Goal: Task Accomplishment & Management: Manage account settings

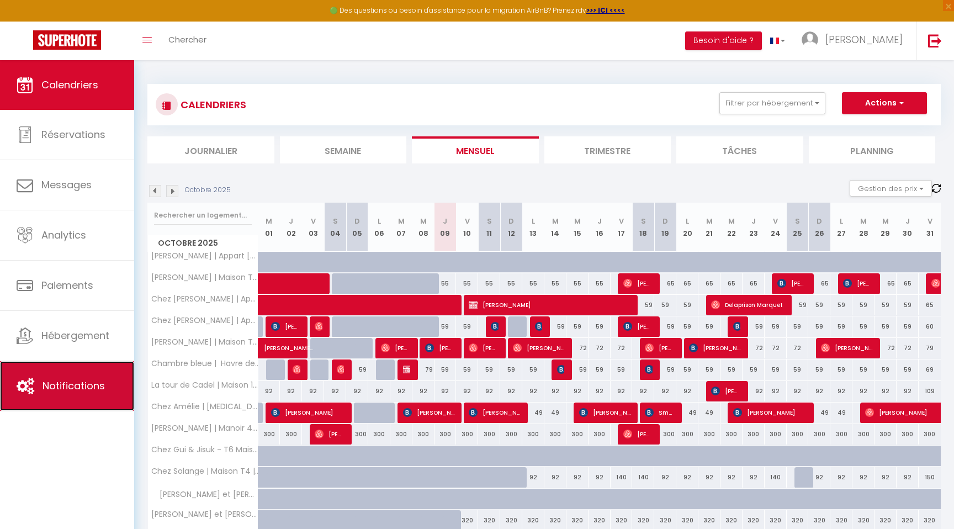
click at [73, 376] on link "Notifications" at bounding box center [67, 386] width 134 height 50
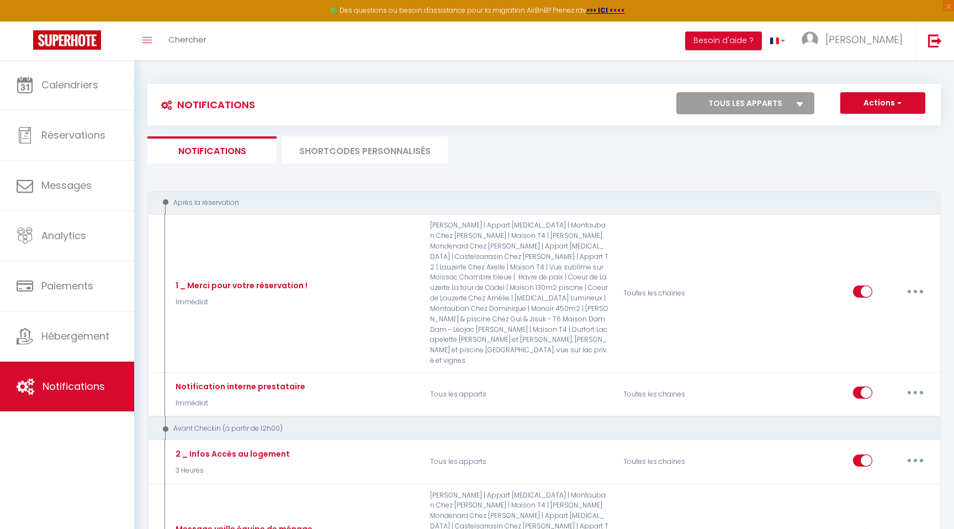
click at [345, 153] on li "SHORTCODES PERSONNALISÉS" at bounding box center [365, 149] width 166 height 27
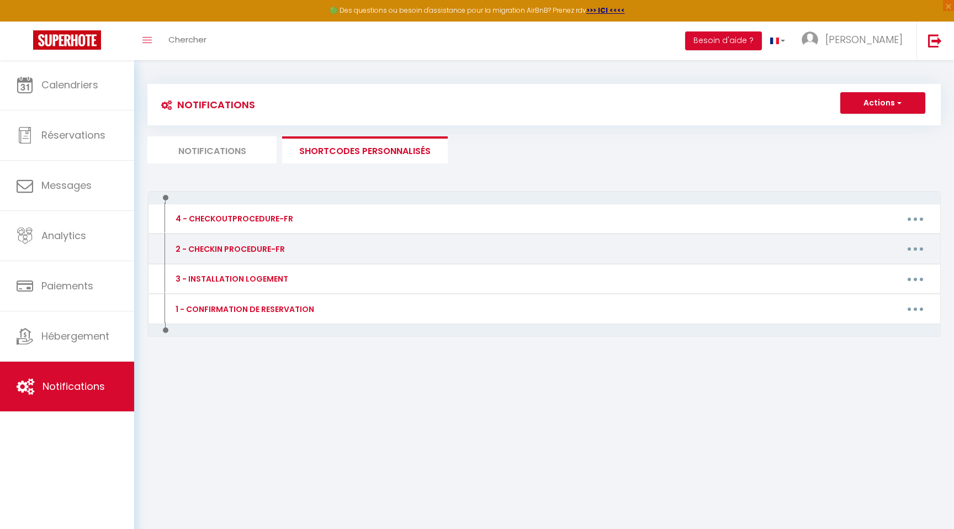
click at [920, 246] on button "button" at bounding box center [915, 249] width 31 height 18
click at [861, 268] on link "Editer" at bounding box center [887, 273] width 82 height 19
type input "2 - CHECKIN PROCEDURE-FR"
type textarea "-"
type textarea "- Adresse : [STREET_ADDRESS][PERSON_NAME] : 2ème étage, porte de droite apparte…"
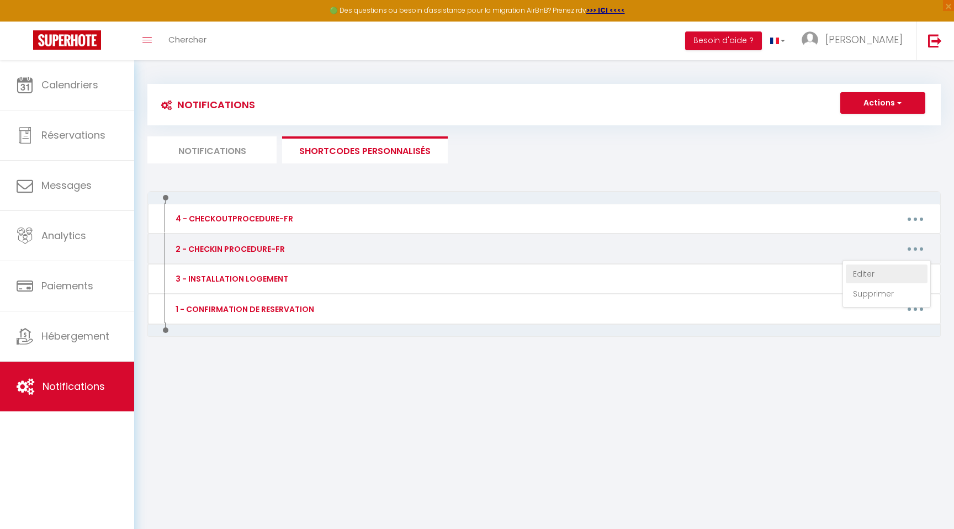
type textarea "- Adresse : [STREET_ADDRESS] - 2ième étage - Code de la boîte à clés : 1233 (pe…"
type textarea "- Adresse : [STREET_ADDRESS] / Code de la boîte à clés: 3356 (pensez à brouille…"
type textarea "- Adresse : [STREET_ADDRESS] - Code de la boîte à clés : 2865 (pensez à brouill…"
type textarea "- Adresse : lieu dit "gîte [PERSON_NAME]" 82110 [PERSON_NAME] Mondenard. Attent…"
type textarea "- Adresse : En face la mairie de Lauzerte ([STREET_ADDRESS] Attention les GPS o…"
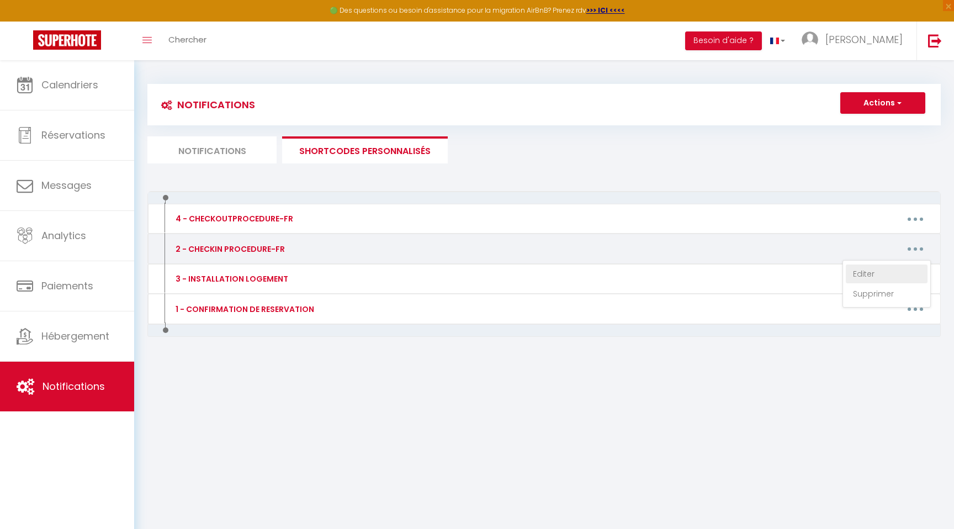
type textarea "- Adresse : [STREET_ADDRESS] (DE DROITE) : 0512 - Instructions en PHOTO : [URL]…"
type textarea "- Adresse : [STREET_ADDRESS] (DE GAUCHE) : 1010 - Instructions en PHOTO pour ac…"
type textarea "- Adresse : [STREET_ADDRESS] 583 / Code de la boîte à clés: 2022 - Instructions…"
type textarea "- Adresse :[STREET_ADDRESS][PERSON_NAME] : 1705 (pensez à brouiller les chiffre…"
type textarea "- Adresse : [STREET_ADDRESS][PERSON_NAME] - Instructions en PHOTO : [URL][DOMAI…"
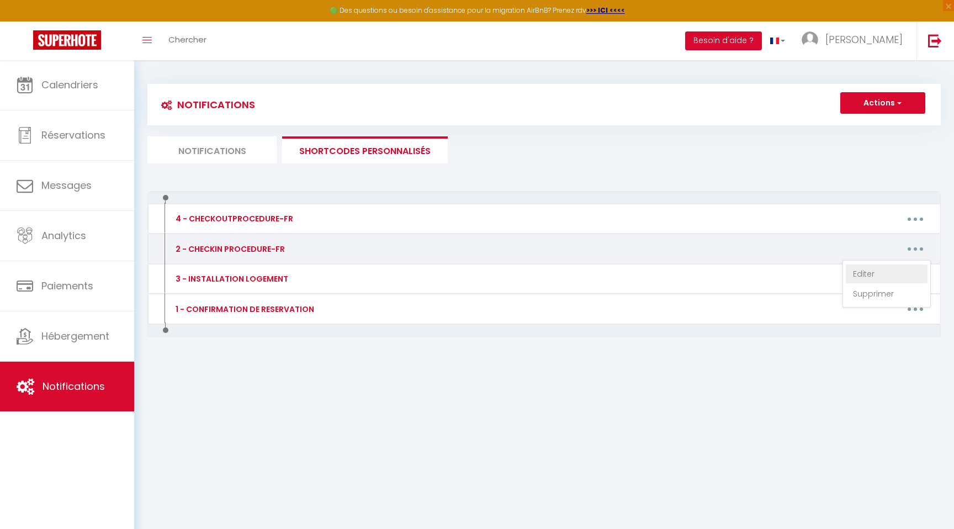
type textarea "- Adresse : Lieu dit [PERSON_NAME], numéro 588, 82110 Sainte Juliette - Code de…"
type textarea "- Adresse : [STREET_ADDRESS][PERSON_NAME] Mondenard - Code de la boîte à clés :…"
type textarea "- Adresse : [STREET_ADDRESS] boîte à clés : 2306 (pensez à brouiller les chiffr…"
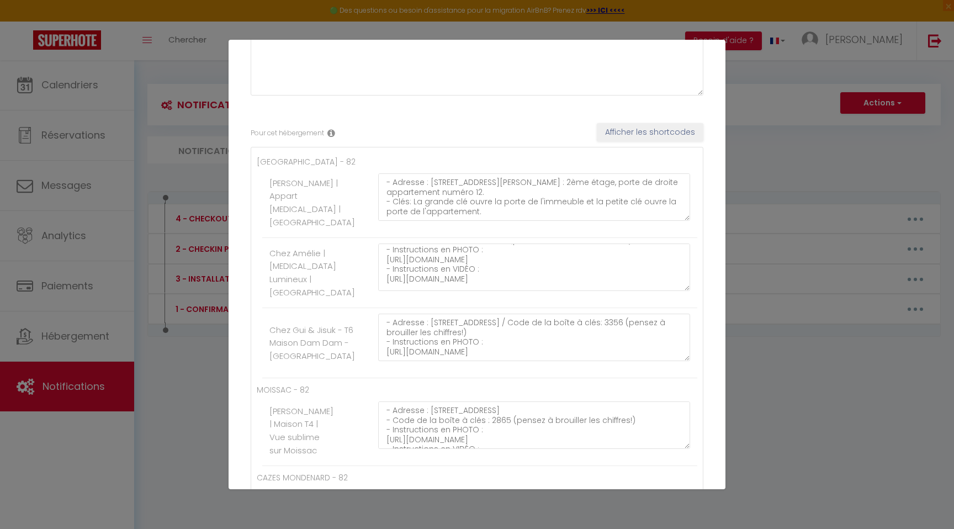
scroll to position [19, 0]
drag, startPoint x: 439, startPoint y: 273, endPoint x: 378, endPoint y: 261, distance: 62.5
click at [378, 261] on textarea "- Adresse : [STREET_ADDRESS] - 2ième étage - Code de la boîte à clés : 1233 (pe…" at bounding box center [534, 266] width 312 height 47
paste textarea "[URL][DOMAIN_NAME]"
type textarea "- Adresse : [STREET_ADDRESS] - 2ième étage - Code de la boîte à clés : 1233 (pe…"
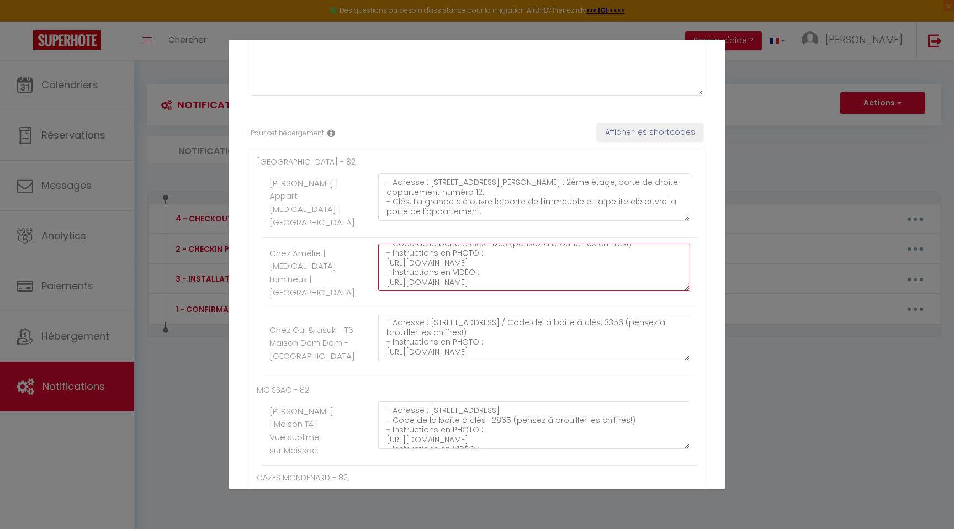
click at [466, 278] on textarea "- Adresse : [STREET_ADDRESS] - 2ième étage - Code de la boîte à clés : 1233 (pe…" at bounding box center [534, 266] width 312 height 47
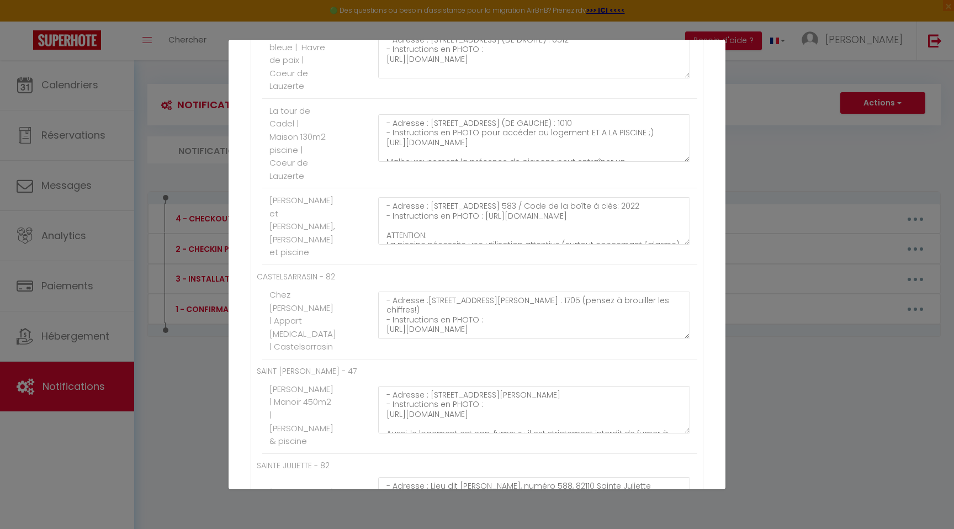
scroll to position [1063, 0]
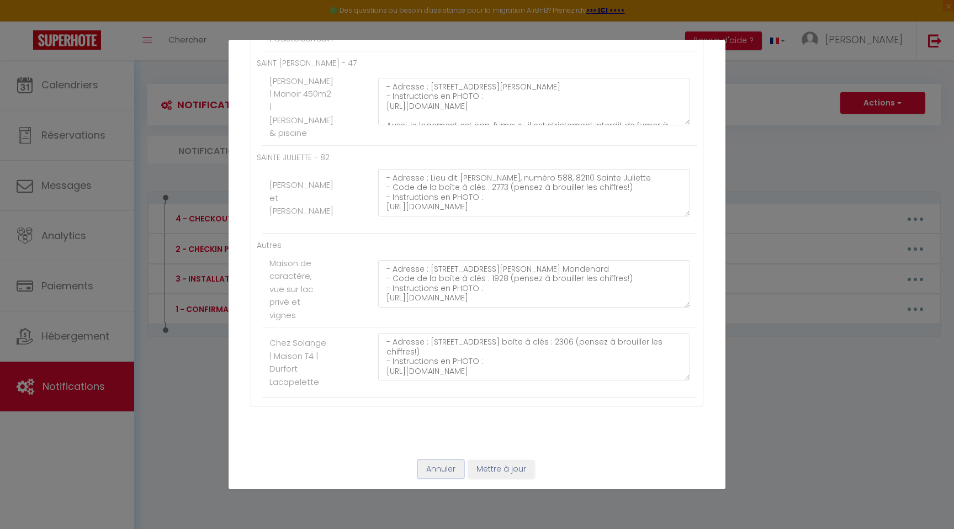
click at [432, 478] on button "Annuler" at bounding box center [441, 469] width 46 height 19
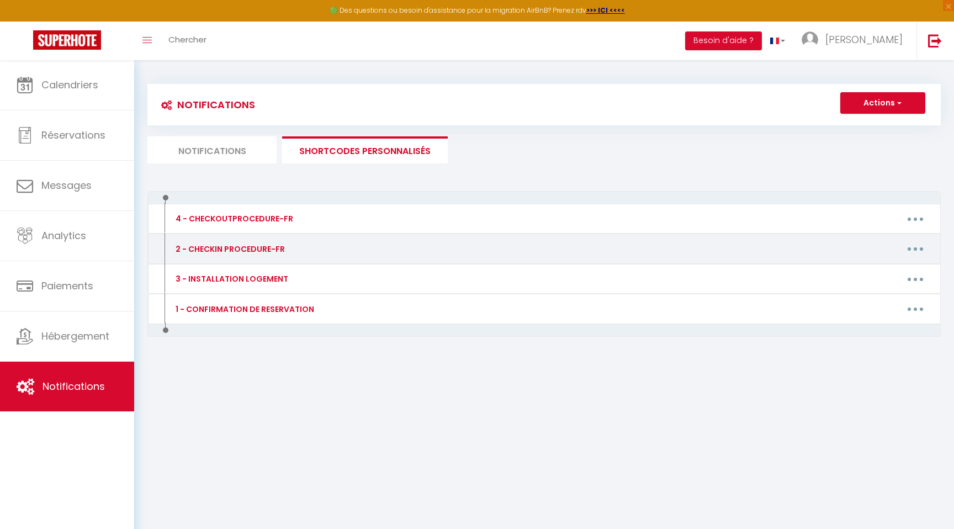
click at [920, 251] on button "button" at bounding box center [915, 249] width 31 height 18
click at [861, 273] on link "Editer" at bounding box center [887, 273] width 82 height 19
type input "2 - CHECKIN PROCEDURE-FR"
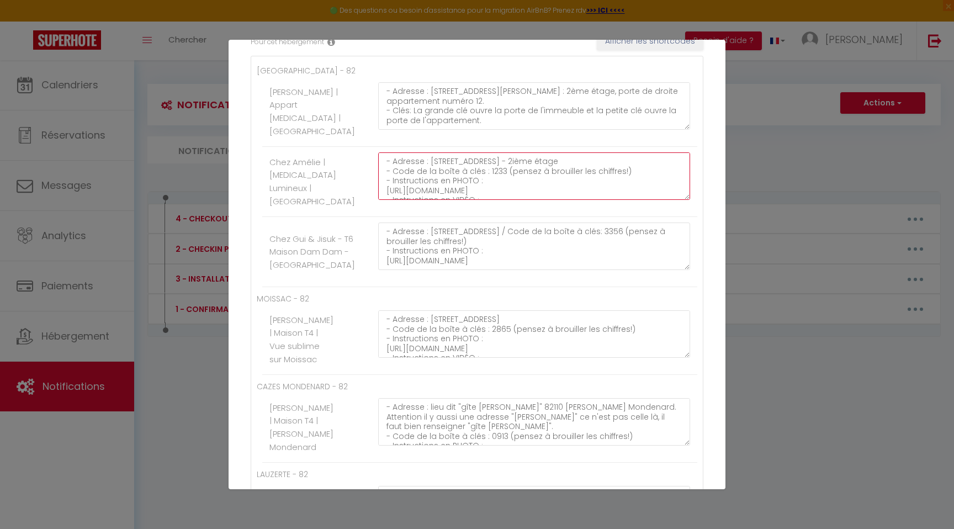
scroll to position [67, 0]
drag, startPoint x: 384, startPoint y: 162, endPoint x: 509, endPoint y: 247, distance: 150.2
click at [509, 247] on ul "MONTAUBAN - 82 [PERSON_NAME] | Appart [MEDICAL_DATA] | [GEOGRAPHIC_DATA] - Adre…" at bounding box center [477, 176] width 441 height 223
click at [732, 109] on div "Mettre à jour le code court personnalisé × Nom * 2 - CHECKIN PROCEDURE-FR Conte…" at bounding box center [477, 264] width 954 height 529
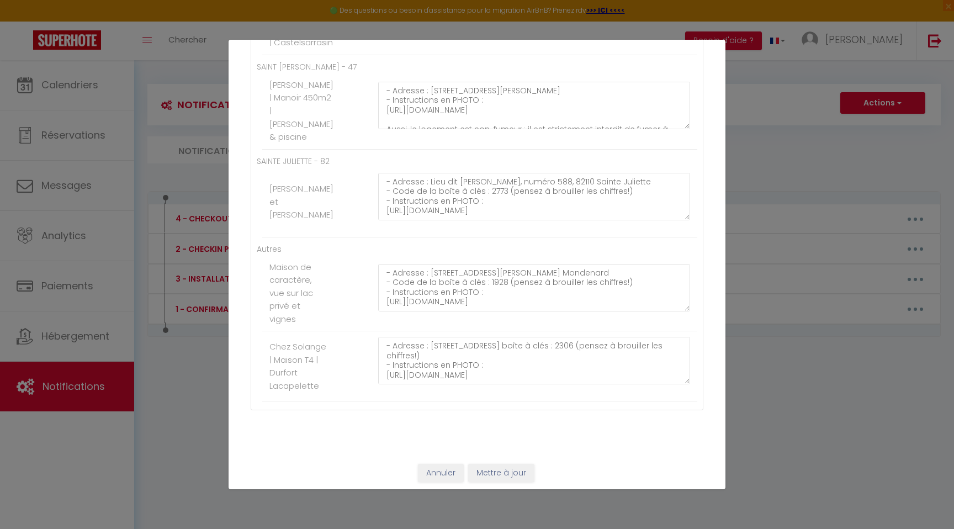
scroll to position [1063, 0]
click at [439, 467] on button "Annuler" at bounding box center [441, 469] width 46 height 19
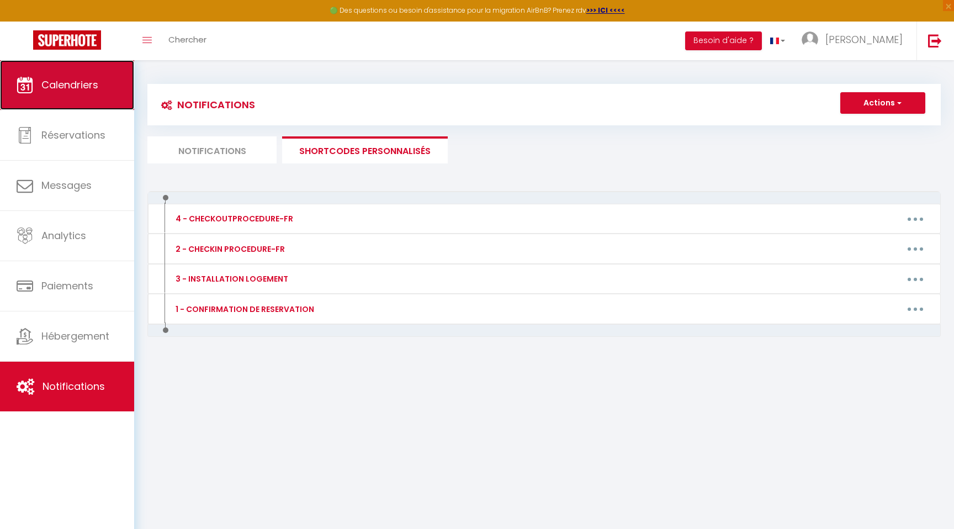
click at [89, 94] on link "Calendriers" at bounding box center [67, 85] width 134 height 50
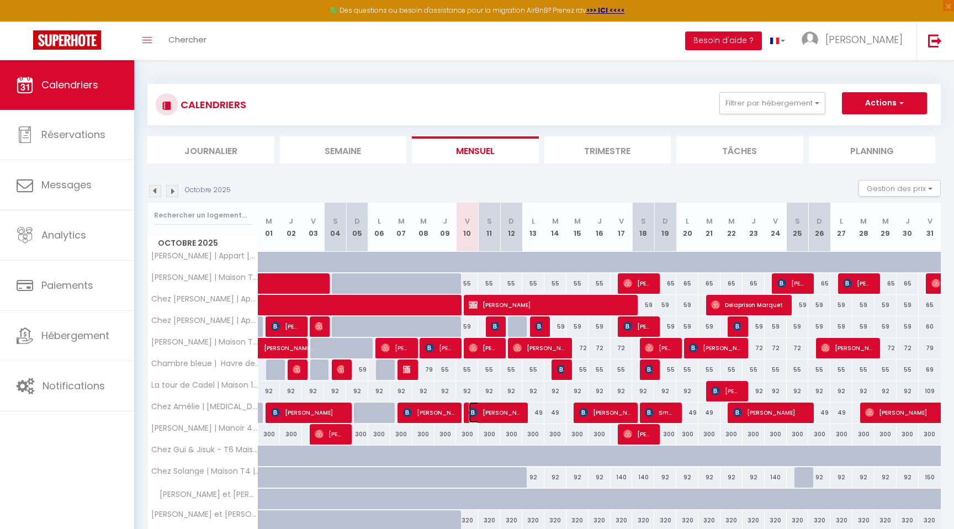
click at [478, 414] on span "[PERSON_NAME]" at bounding box center [494, 412] width 51 height 21
select select "OK"
select select "0"
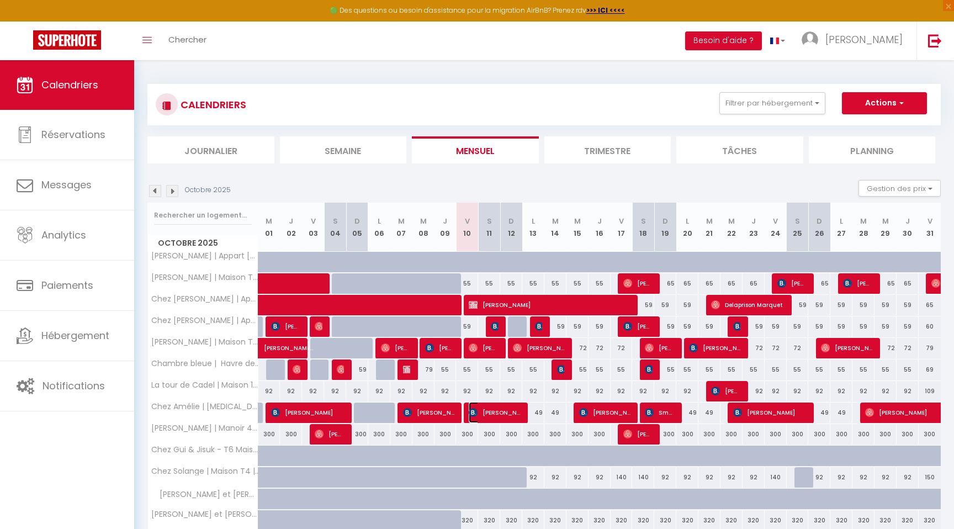
select select "1"
select select
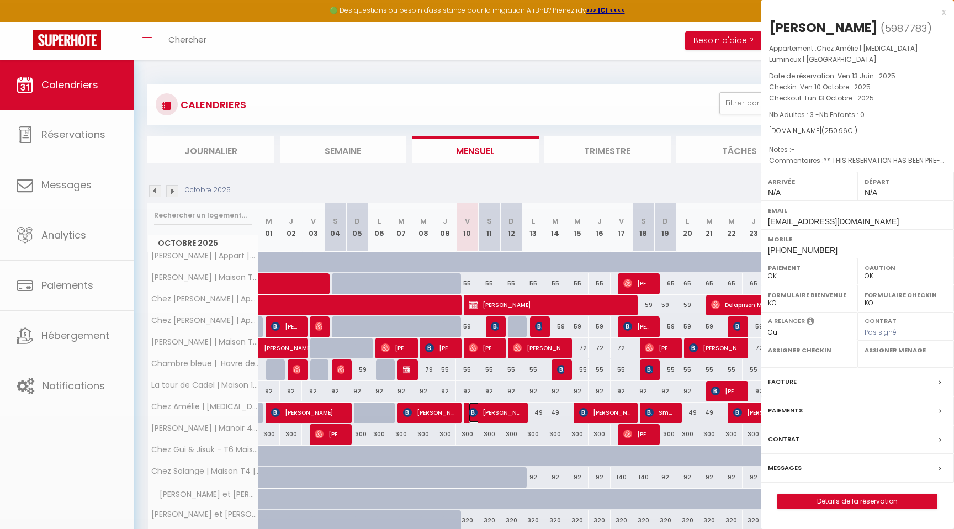
select select "33513"
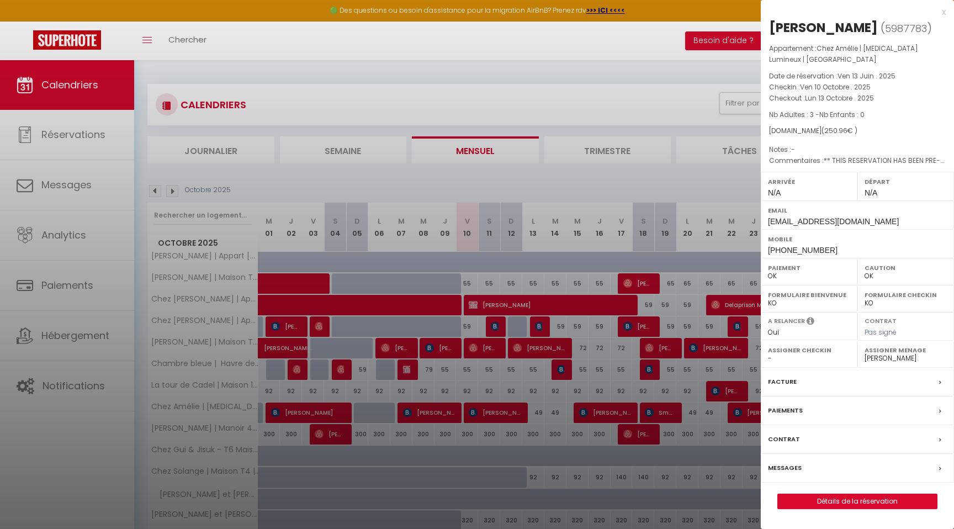
click at [782, 469] on label "Messages" at bounding box center [785, 468] width 34 height 12
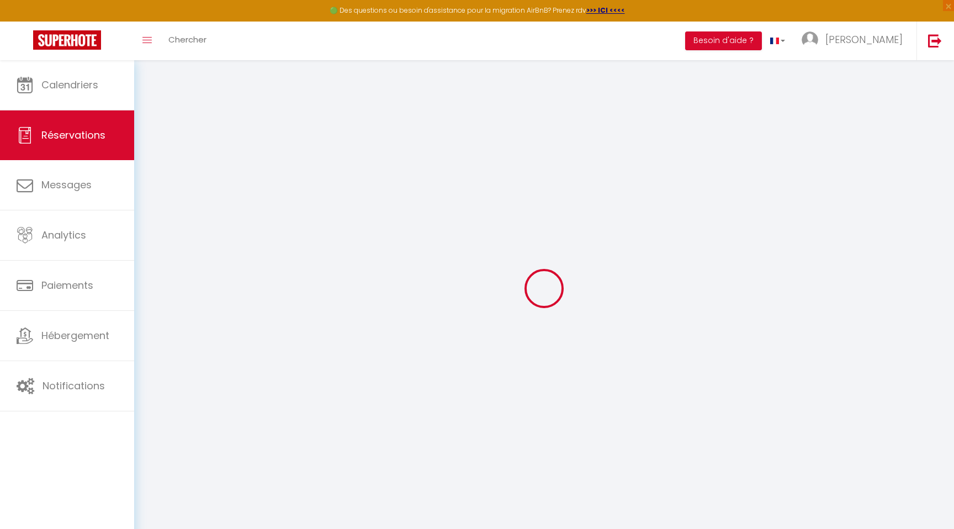
select select
checkbox input "false"
select select
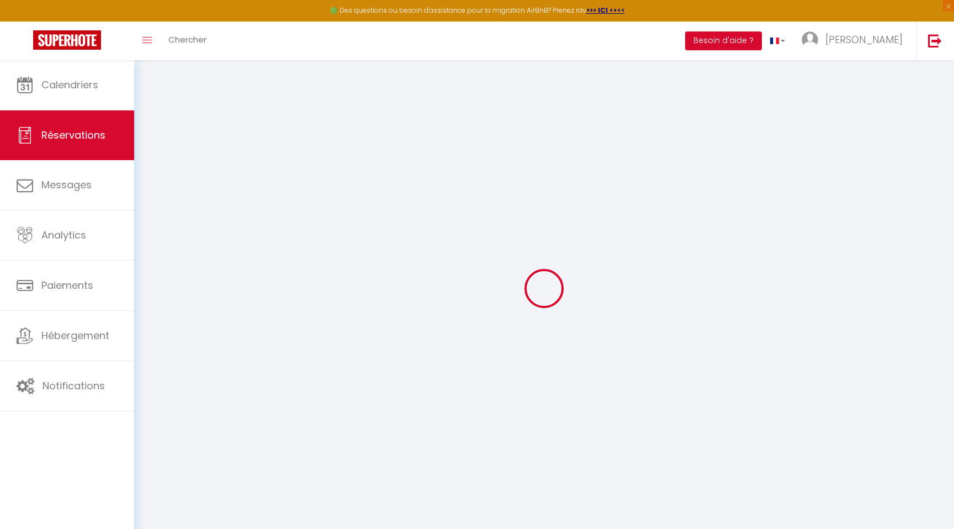
checkbox input "false"
select select
checkbox input "false"
type textarea "** THIS RESERVATION HAS BEEN PRE-PAID ** BOOKING NOTE : Payment charge is EUR 4…"
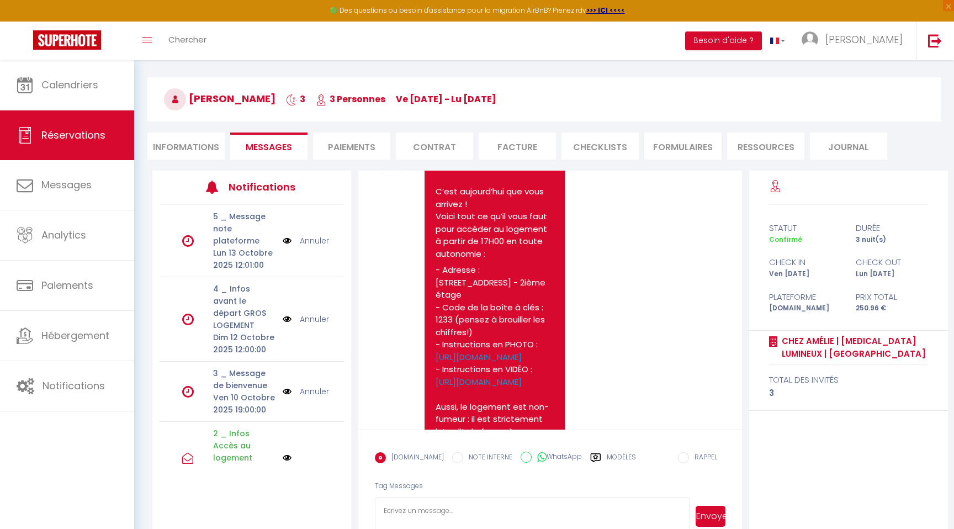
scroll to position [1050, 0]
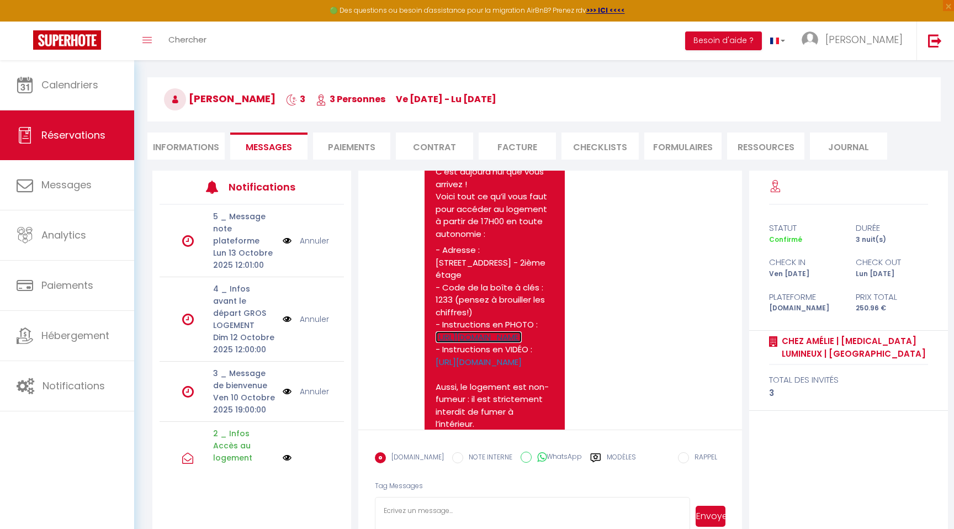
click at [442, 343] on link "[URL][DOMAIN_NAME]" at bounding box center [479, 337] width 86 height 12
click at [462, 501] on textarea at bounding box center [532, 516] width 315 height 39
paste textarea "[URL][DOMAIN_NAME]"
type textarea "[URL][DOMAIN_NAME]"
click at [710, 506] on button "Envoyer" at bounding box center [711, 516] width 30 height 21
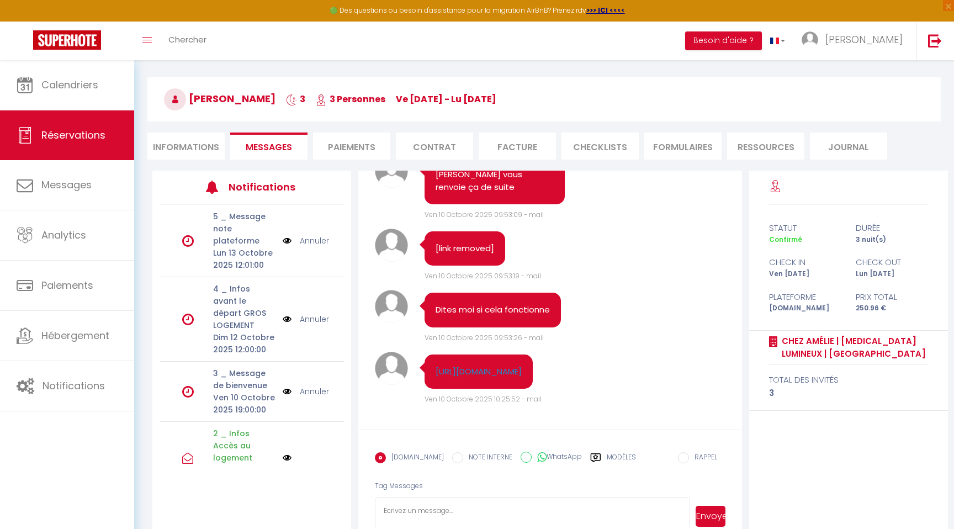
scroll to position [1719, 0]
click at [183, 141] on li "Informations" at bounding box center [185, 146] width 77 height 27
select select
